Goal: Task Accomplishment & Management: Manage account settings

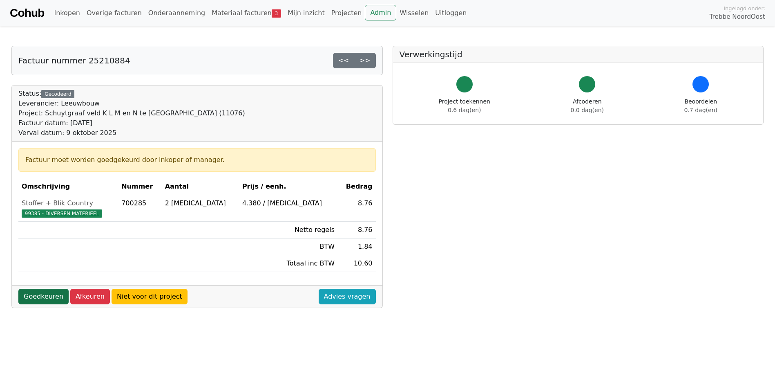
click at [53, 297] on link "Goedkeuren" at bounding box center [43, 297] width 50 height 16
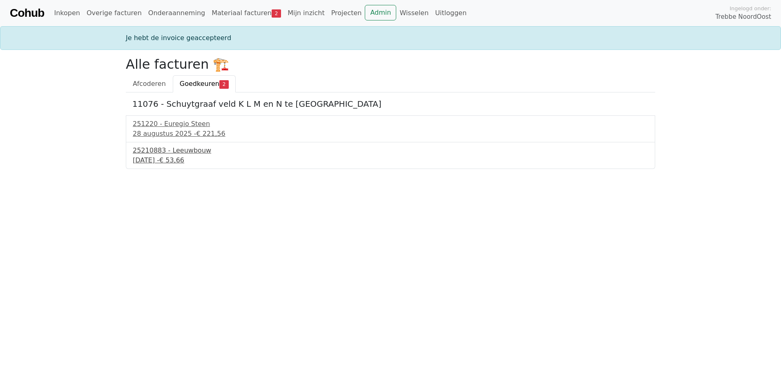
click at [166, 150] on div "25210883 - Leeuwbouw" at bounding box center [391, 150] width 516 height 10
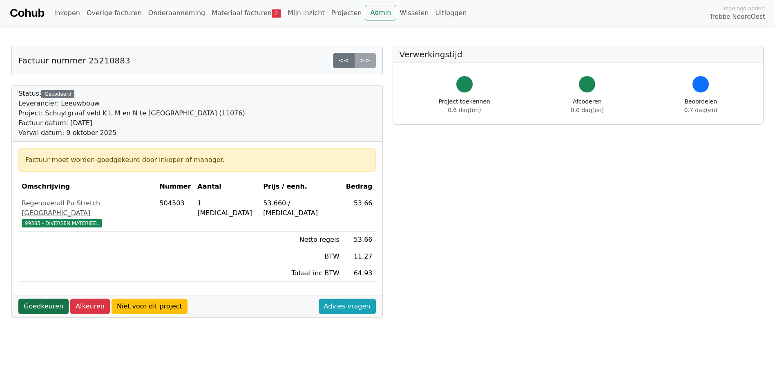
click at [43, 298] on link "Goedkeuren" at bounding box center [43, 306] width 50 height 16
